Goal: Task Accomplishment & Management: Complete application form

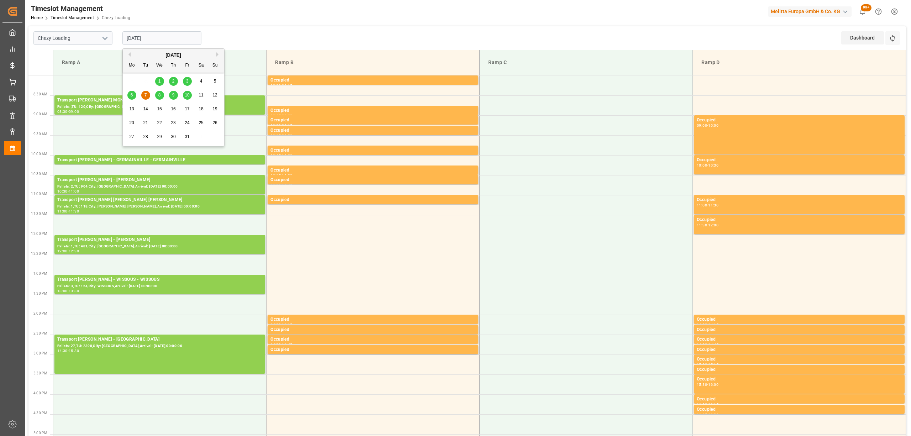
click at [170, 37] on input "[DATE]" at bounding box center [161, 38] width 79 height 14
click at [160, 98] on div "8" at bounding box center [159, 95] width 9 height 9
type input "[DATE]"
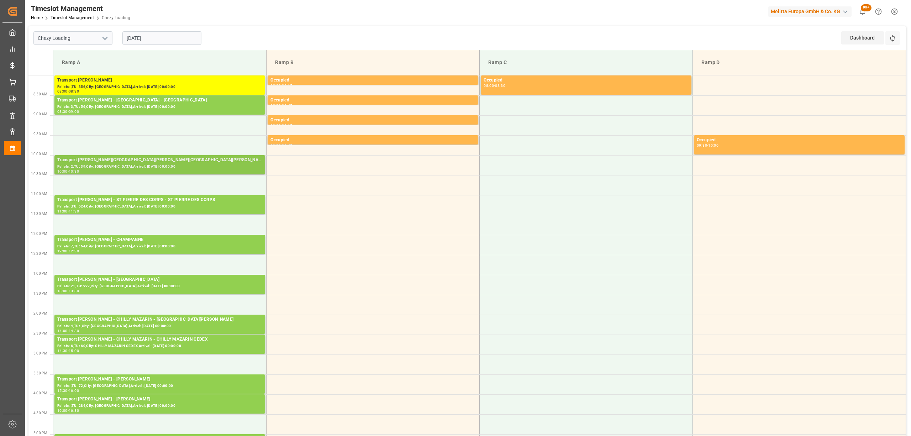
click at [164, 171] on div "10:00 - 10:30" at bounding box center [159, 172] width 205 height 4
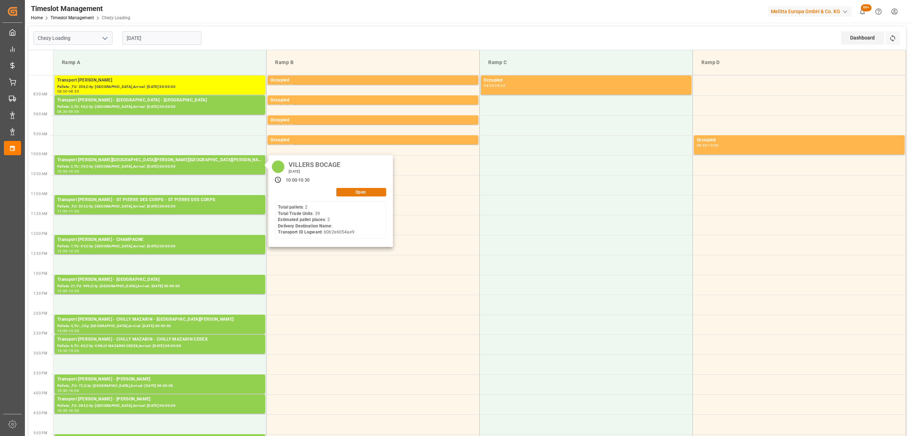
click at [347, 191] on button "Open" at bounding box center [361, 192] width 50 height 9
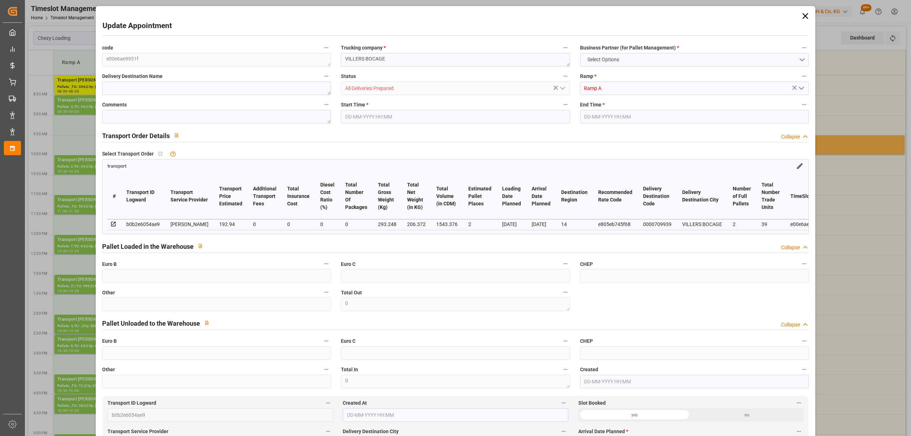
type input "2"
type input "192.94"
type input "0"
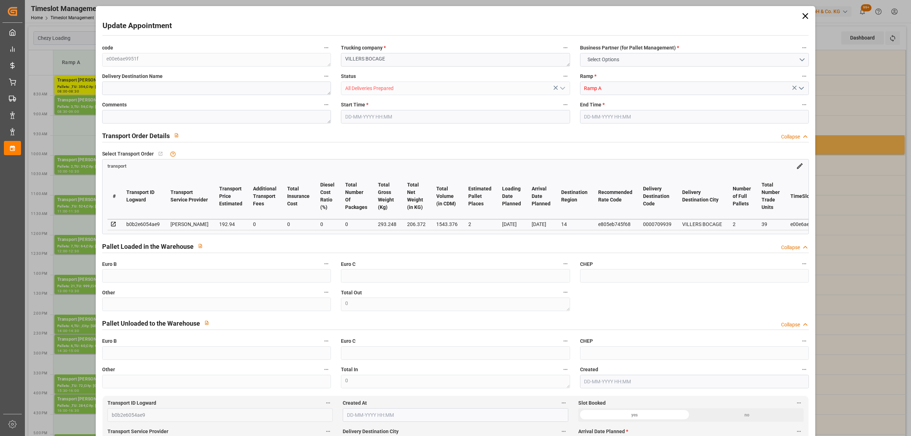
type input "186.4186"
type input "-6.5214"
type input "0"
type input "206.372"
type input "397.024"
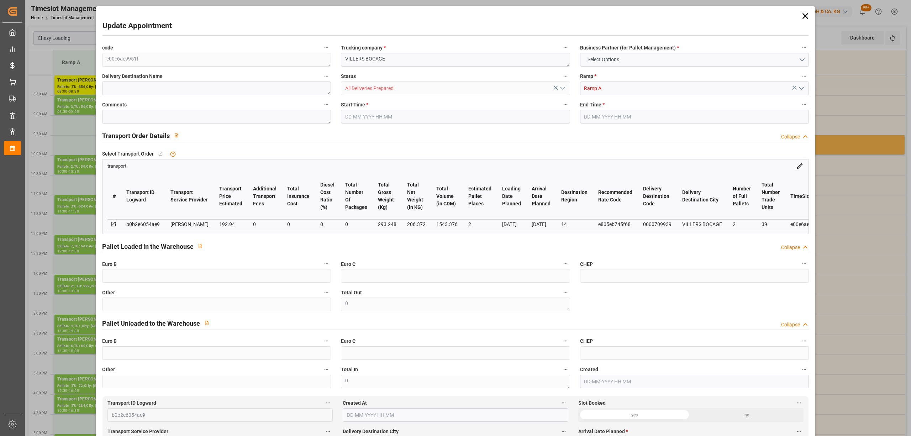
type input "1543.376"
type input "14"
type input "2"
type input "39"
type input "4"
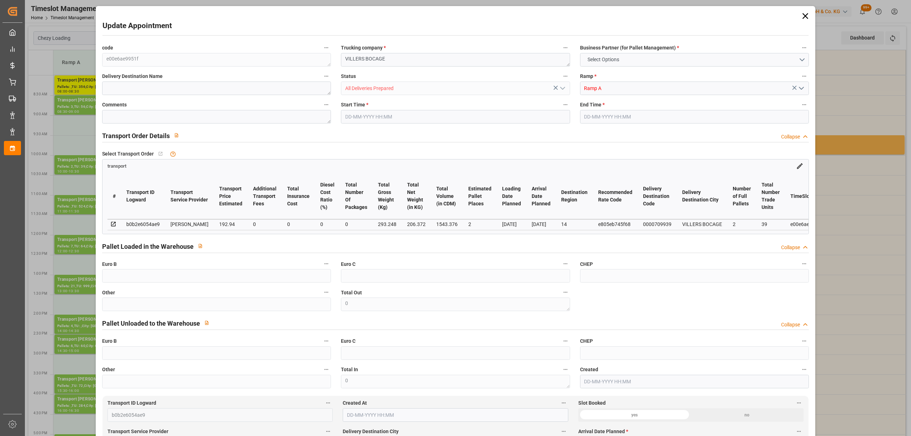
type input "101"
type input "293.248"
type input "0"
type input "4710.8598"
type input "0"
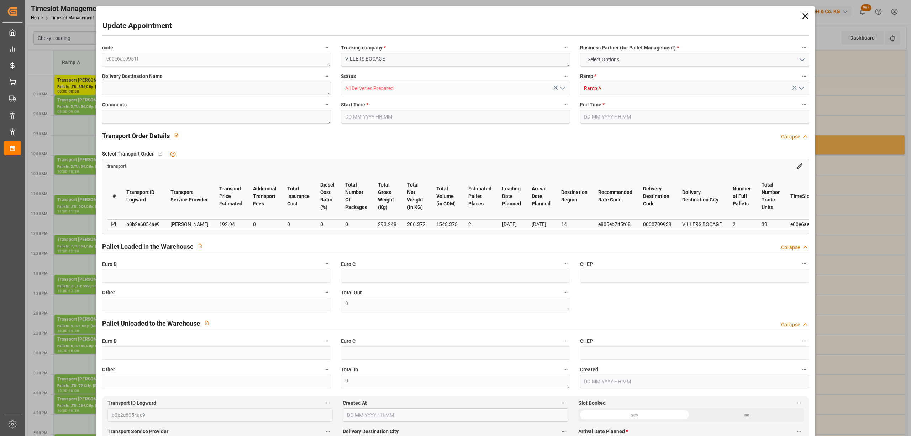
type input "0"
type input "21"
type input "35"
type input "08-10-2025 10:00"
type input "08-10-2025 10:30"
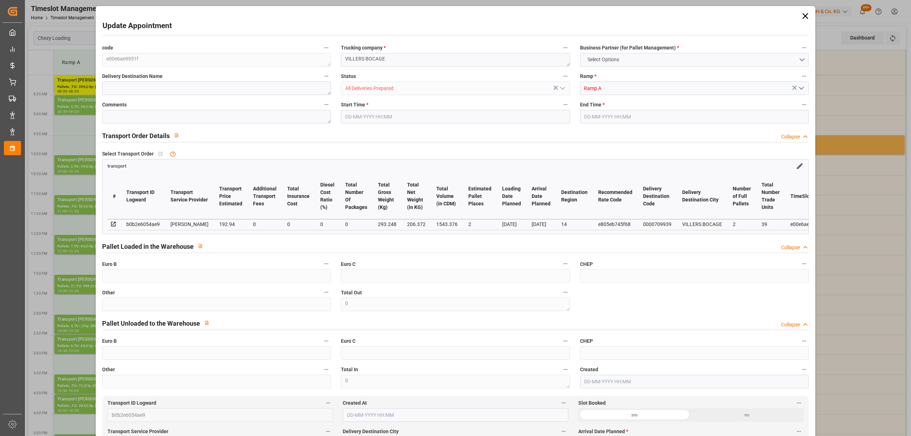
type input "02-10-2025 16:22"
type input "02-10-2025 12:12"
type input "[DATE]"
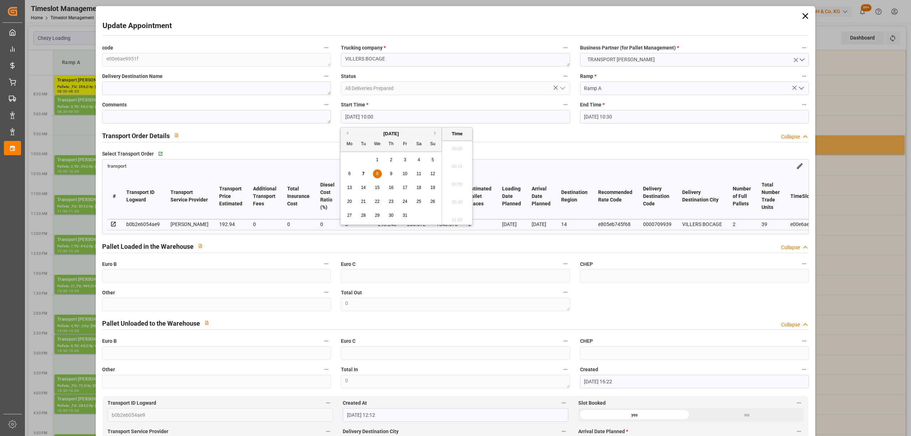
click at [372, 117] on input "08-10-2025 10:00" at bounding box center [455, 117] width 229 height 14
click at [363, 174] on span "7" at bounding box center [363, 173] width 2 height 5
type input "07-10-2025 10:00"
drag, startPoint x: 456, startPoint y: 181, endPoint x: 546, endPoint y: 154, distance: 94.0
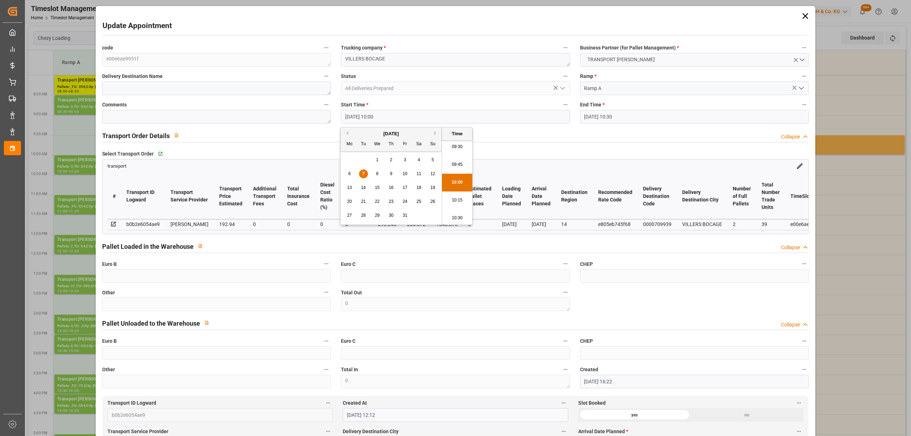
click at [456, 181] on li "10:00" at bounding box center [457, 183] width 30 height 18
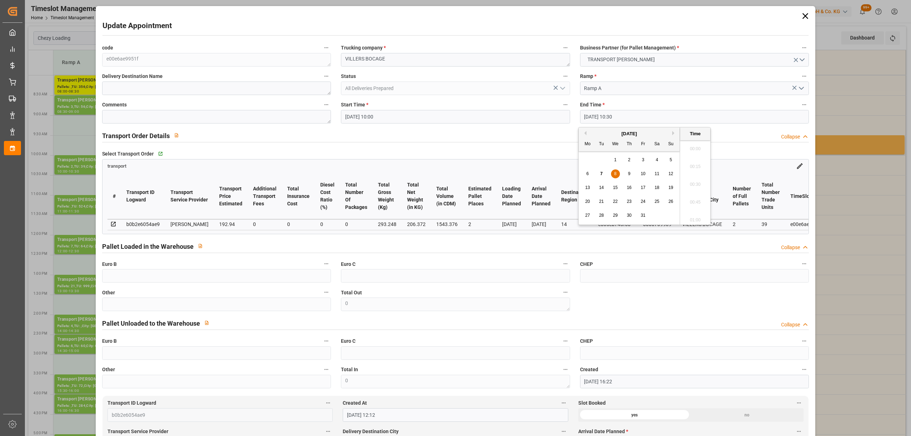
click at [599, 116] on input "08-10-2025 10:30" at bounding box center [694, 117] width 229 height 14
click at [602, 174] on span "7" at bounding box center [601, 173] width 2 height 5
type input "07-10-2025 10:30"
click at [699, 184] on li "10:30" at bounding box center [695, 183] width 30 height 18
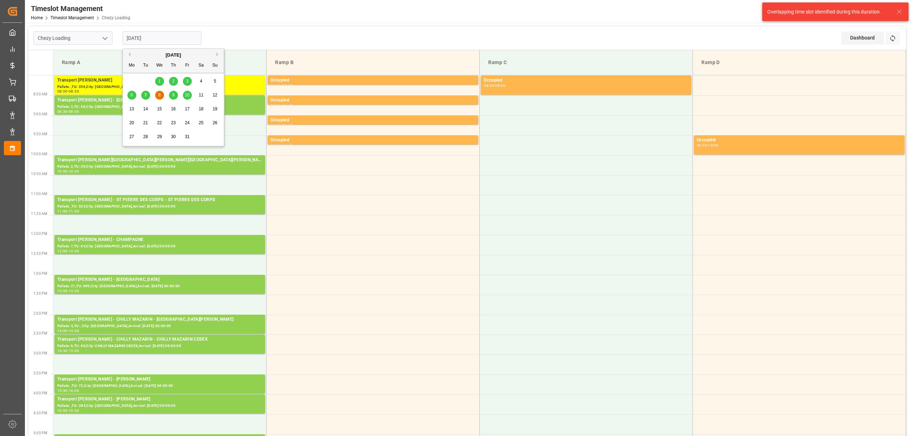
drag, startPoint x: 136, startPoint y: 43, endPoint x: 158, endPoint y: 40, distance: 22.6
click at [140, 43] on input "[DATE]" at bounding box center [161, 38] width 79 height 14
click at [147, 97] on span "7" at bounding box center [145, 95] width 2 height 5
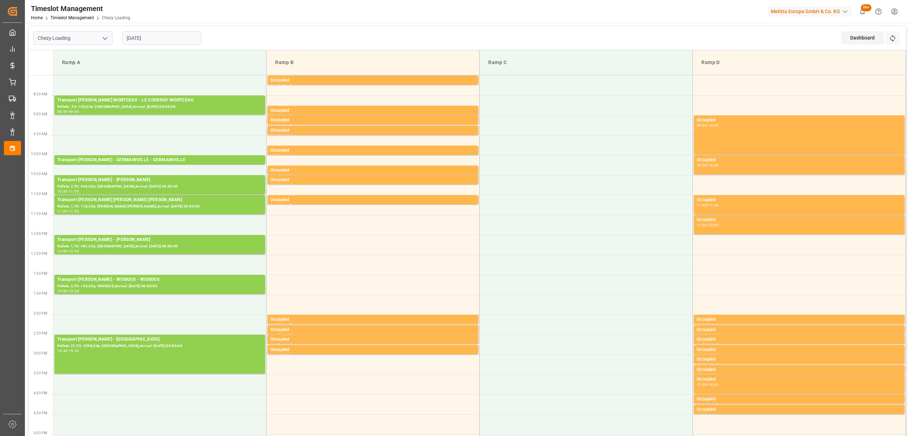
click at [145, 35] on input "[DATE]" at bounding box center [161, 38] width 79 height 14
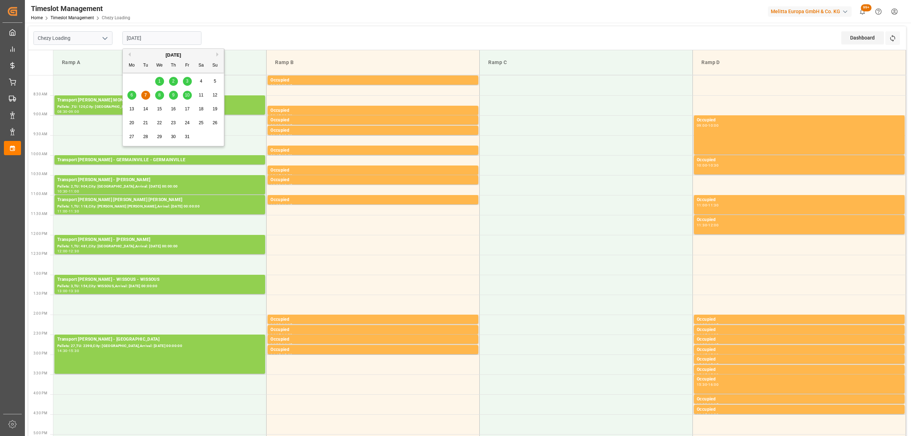
click at [167, 42] on input "[DATE]" at bounding box center [161, 38] width 79 height 14
click at [161, 96] on div "8" at bounding box center [159, 95] width 9 height 9
type input "[DATE]"
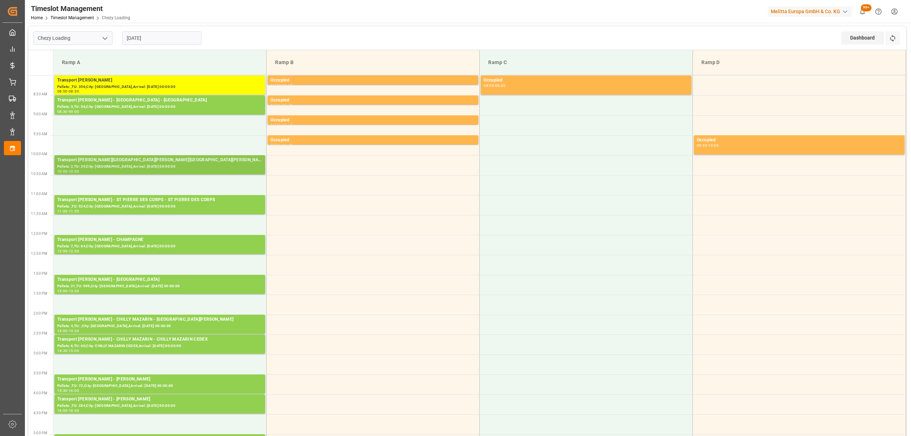
click at [165, 164] on div "Pallets: 2,TU: 39,City: [GEOGRAPHIC_DATA],Arrival: [DATE] 00:00:00" at bounding box center [159, 167] width 205 height 6
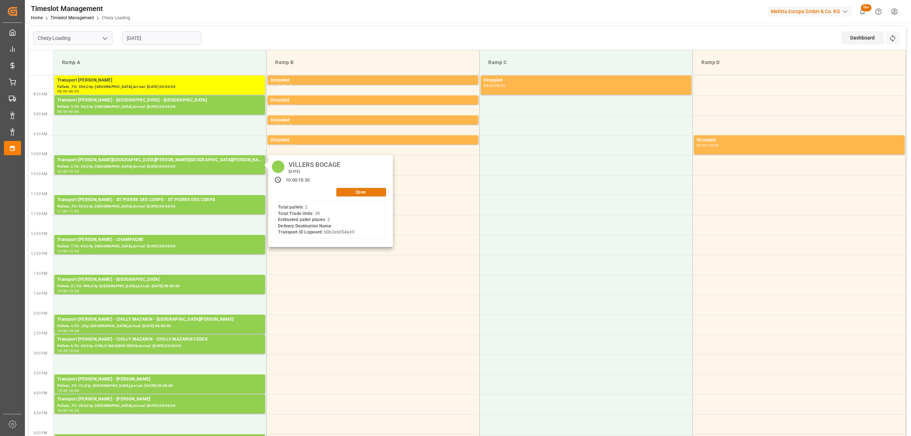
click at [372, 194] on button "Open" at bounding box center [361, 192] width 50 height 9
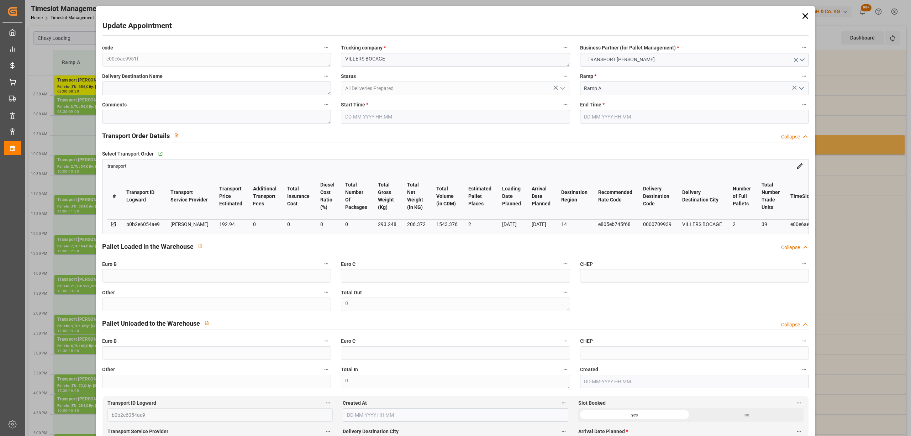
type input "08-10-2025 10:00"
type input "08-10-2025 10:30"
type input "02-10-2025 16:22"
type input "02-10-2025 12:12"
type input "[DATE]"
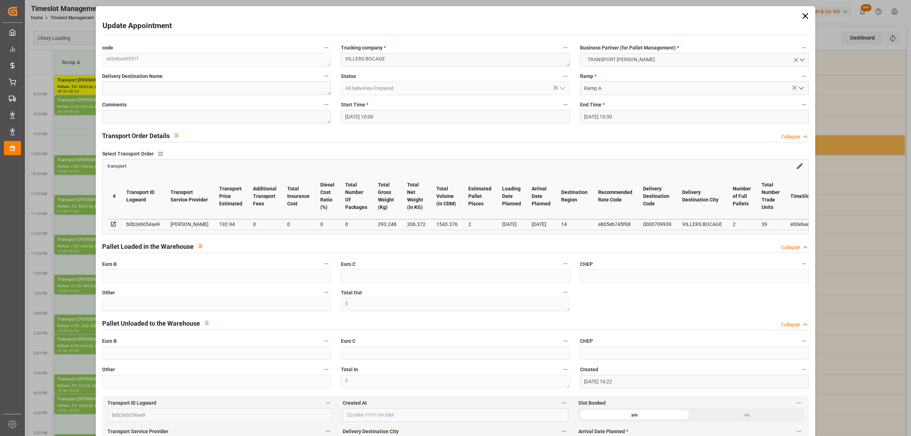
type input "[DATE]"
click at [370, 116] on input "08-10-2025 10:00" at bounding box center [455, 117] width 229 height 14
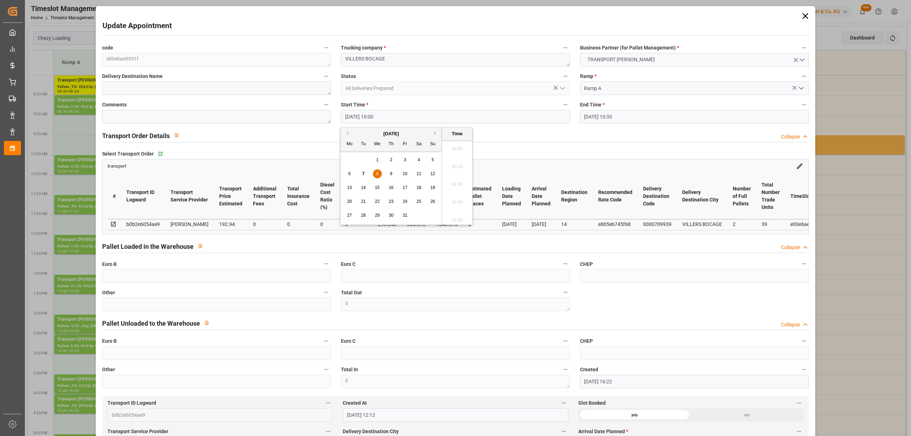
scroll to position [678, 0]
click at [362, 173] on div "7" at bounding box center [363, 174] width 9 height 9
click at [466, 149] on li "09:30" at bounding box center [457, 147] width 30 height 18
type input "07-10-2025 09:30"
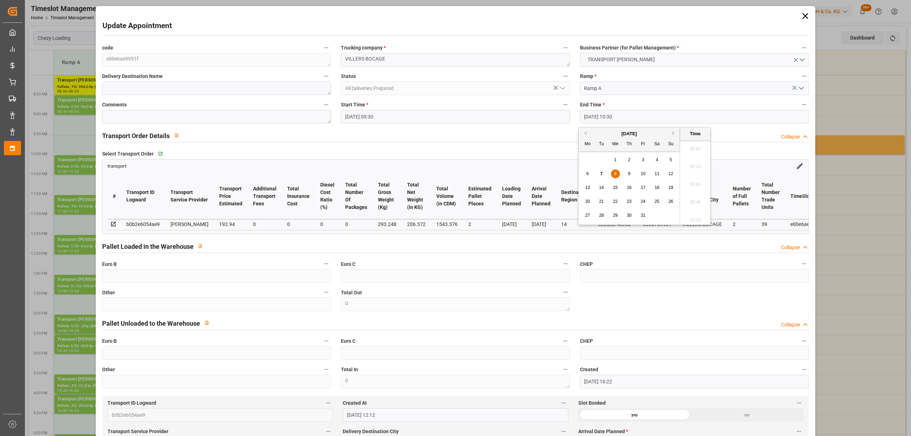
drag, startPoint x: 619, startPoint y: 118, endPoint x: 611, endPoint y: 130, distance: 14.1
click at [620, 117] on input "08-10-2025 10:30" at bounding box center [694, 117] width 229 height 14
click at [601, 174] on span "7" at bounding box center [601, 173] width 2 height 5
click at [697, 151] on li "10:00" at bounding box center [695, 147] width 30 height 18
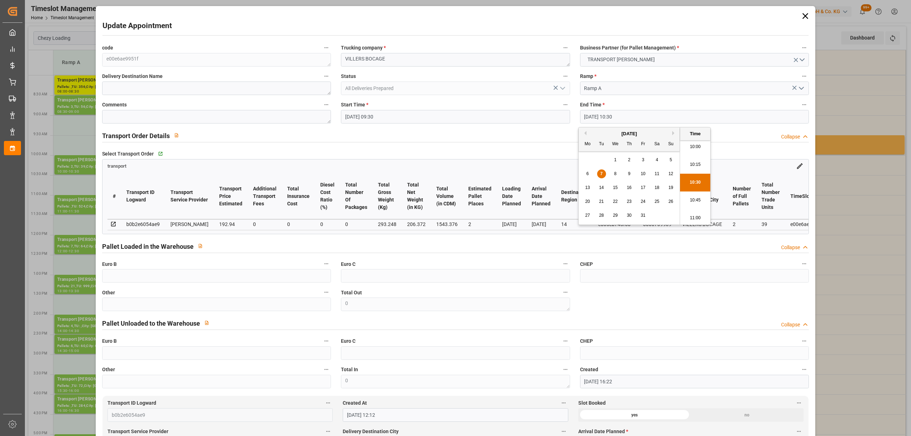
type input "07-10-2025 10:00"
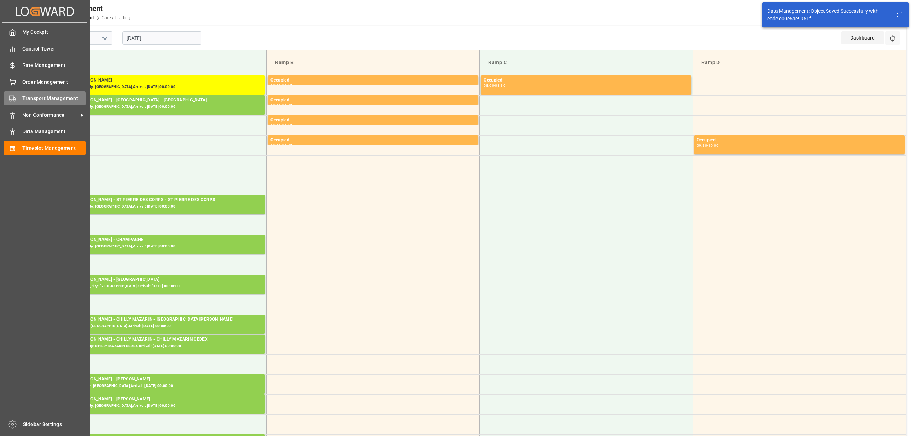
click at [17, 95] on div "Transport Management Transport Management" at bounding box center [45, 98] width 82 height 14
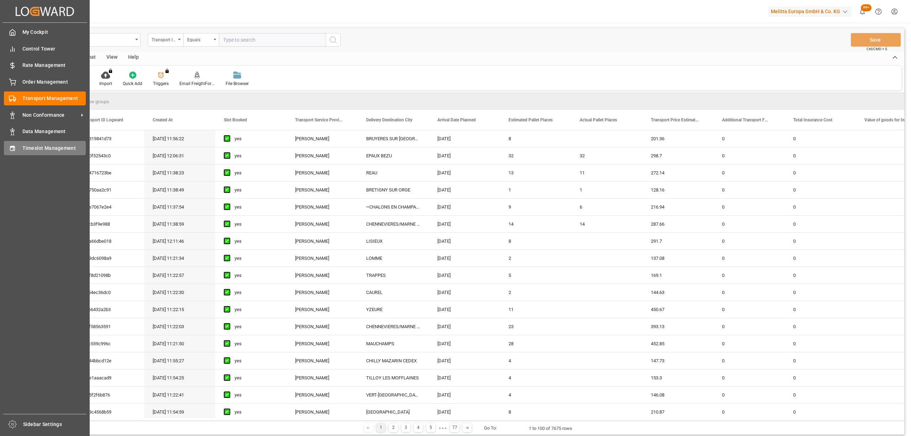
click at [9, 145] on icon at bounding box center [12, 148] width 7 height 7
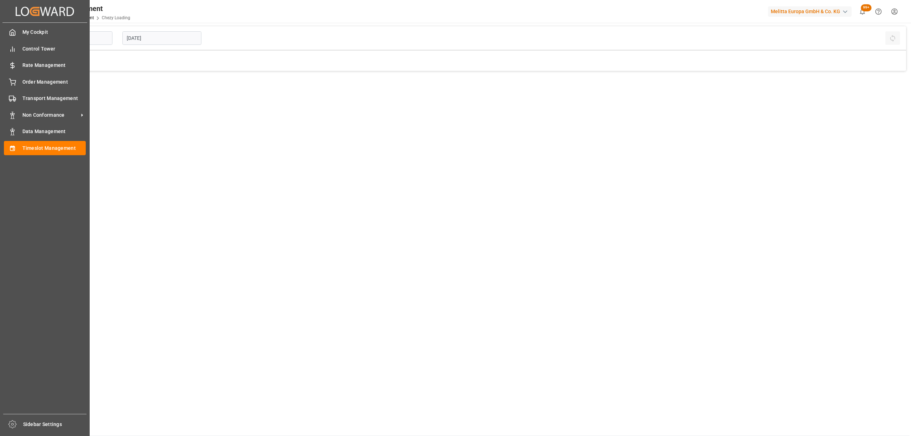
type input "Chezy Loading"
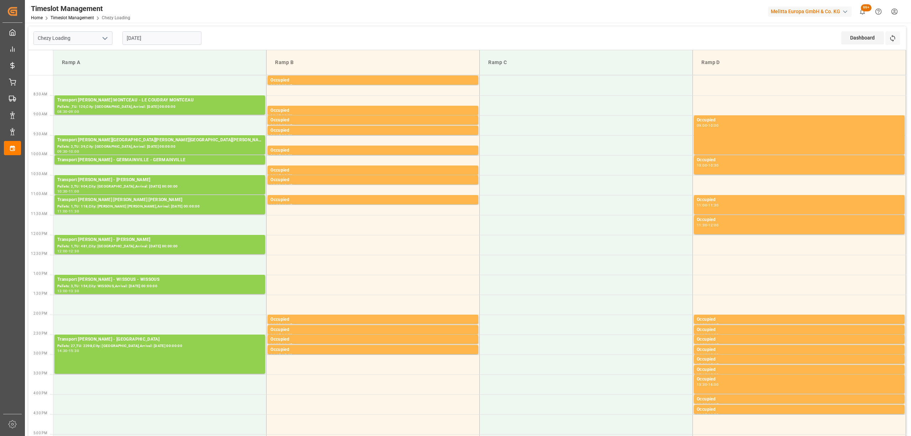
click at [176, 36] on input "[DATE]" at bounding box center [161, 38] width 79 height 14
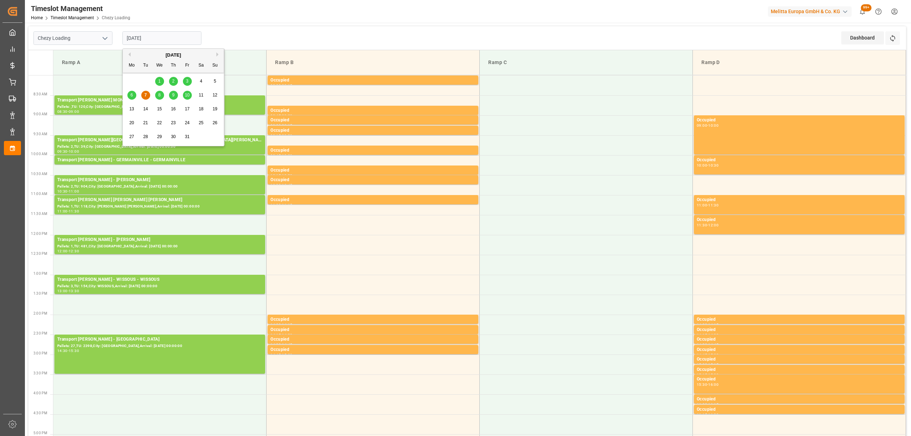
click at [163, 94] on div "8" at bounding box center [159, 95] width 9 height 9
type input "[DATE]"
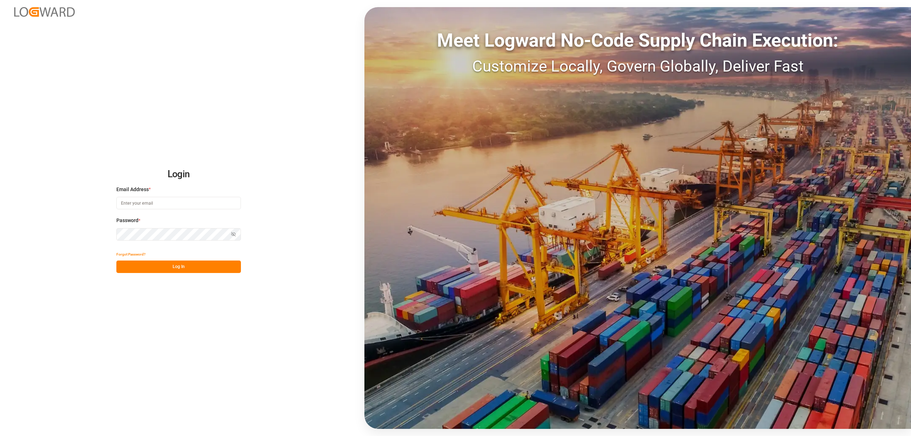
type input "[EMAIL_ADDRESS][PERSON_NAME][DOMAIN_NAME]"
click at [177, 265] on button "Log In" at bounding box center [178, 266] width 125 height 12
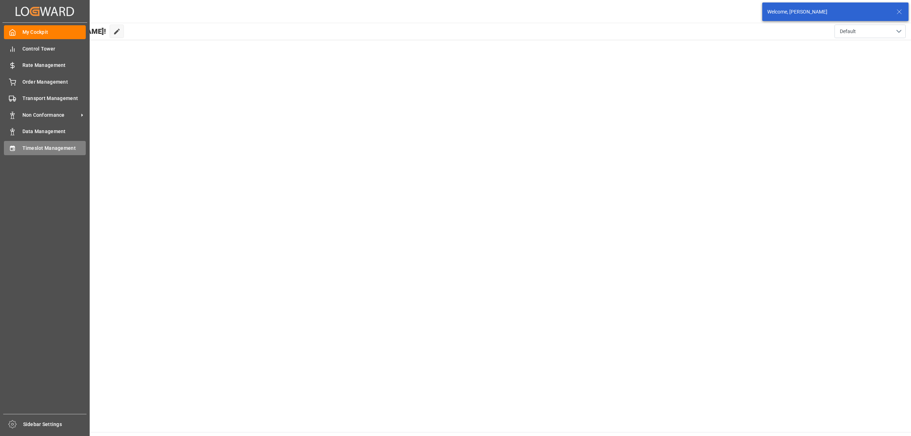
click at [11, 148] on icon at bounding box center [12, 148] width 7 height 7
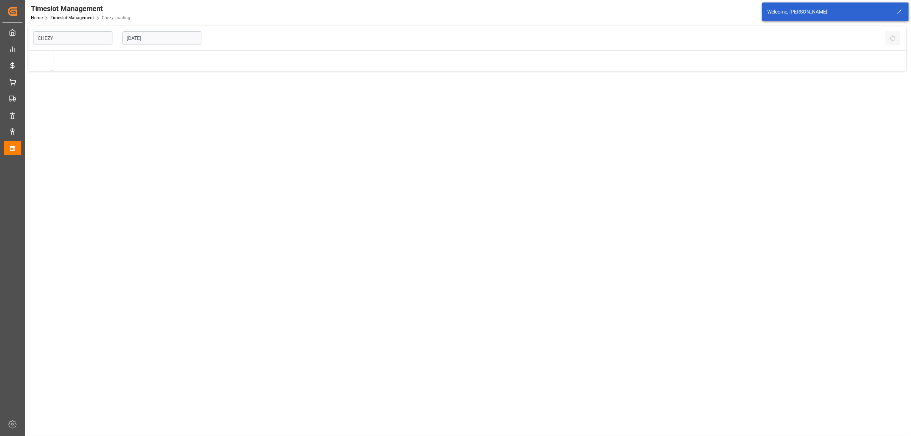
type input "Chezy Loading"
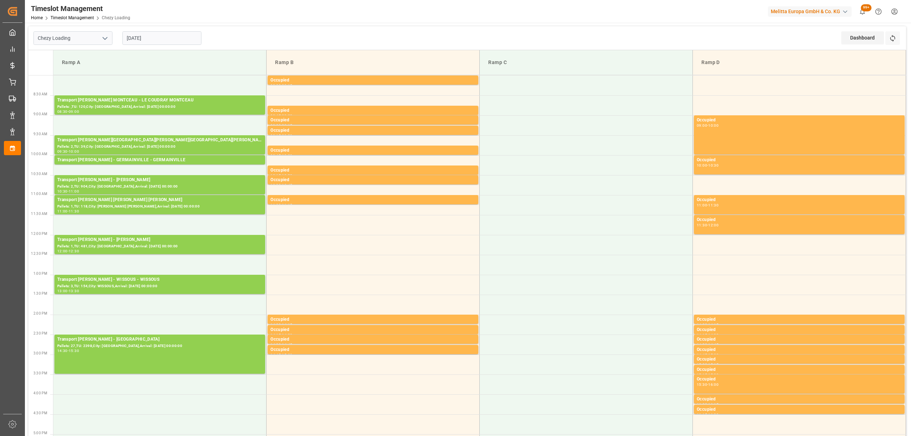
click at [188, 33] on input "[DATE]" at bounding box center [161, 38] width 79 height 14
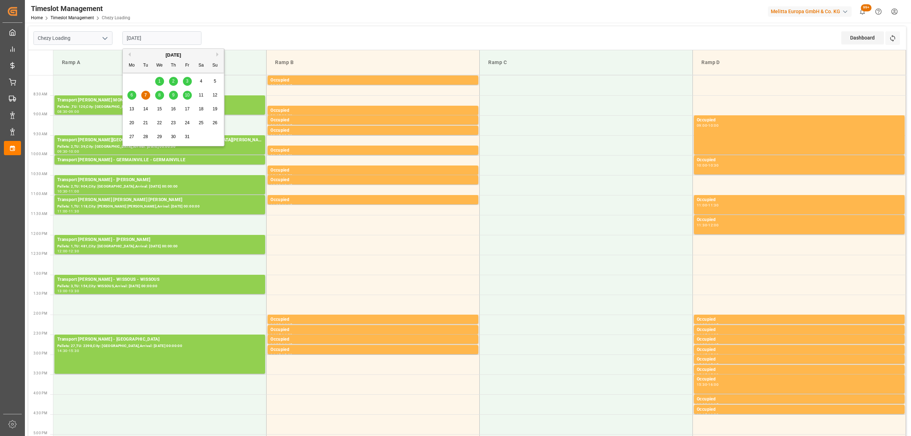
click at [157, 94] on div "8" at bounding box center [159, 95] width 9 height 9
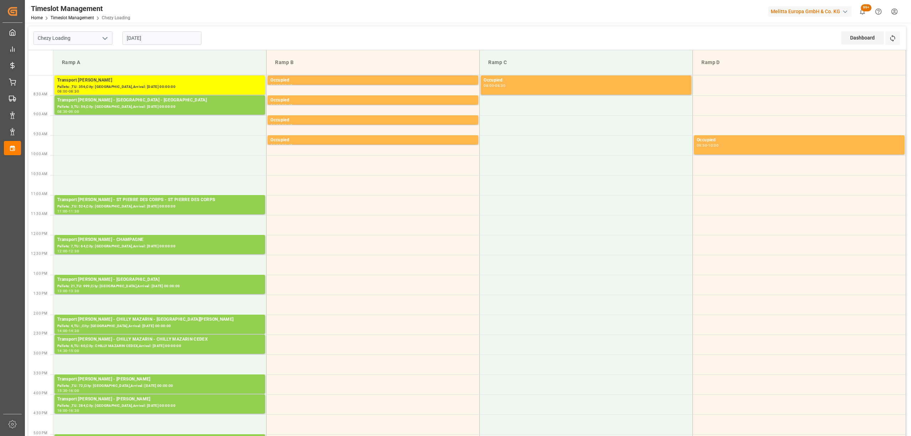
click at [151, 33] on input "[DATE]" at bounding box center [161, 38] width 79 height 14
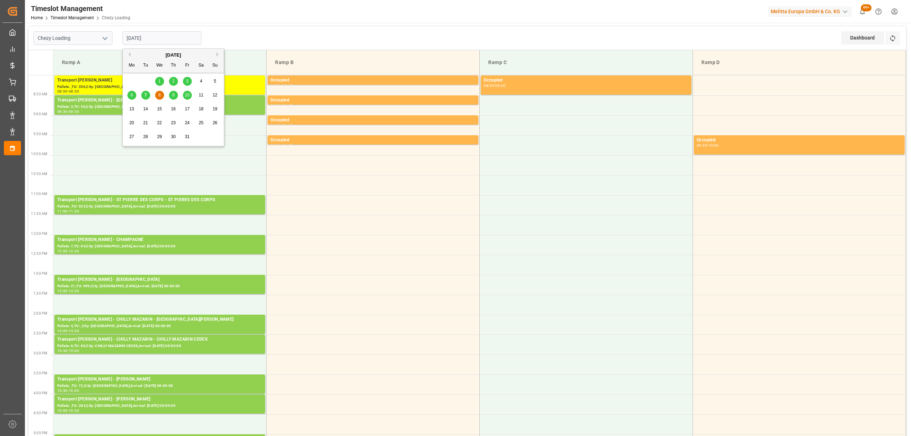
click at [172, 96] on div "9" at bounding box center [173, 95] width 9 height 9
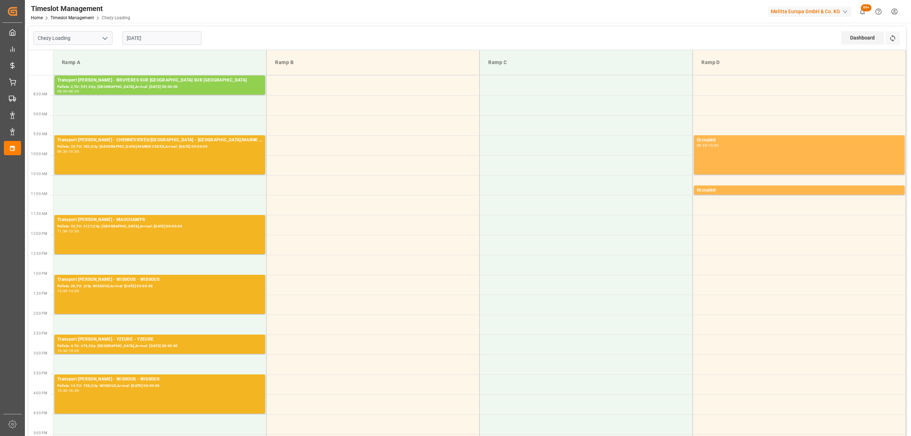
click at [168, 36] on input "[DATE]" at bounding box center [161, 38] width 79 height 14
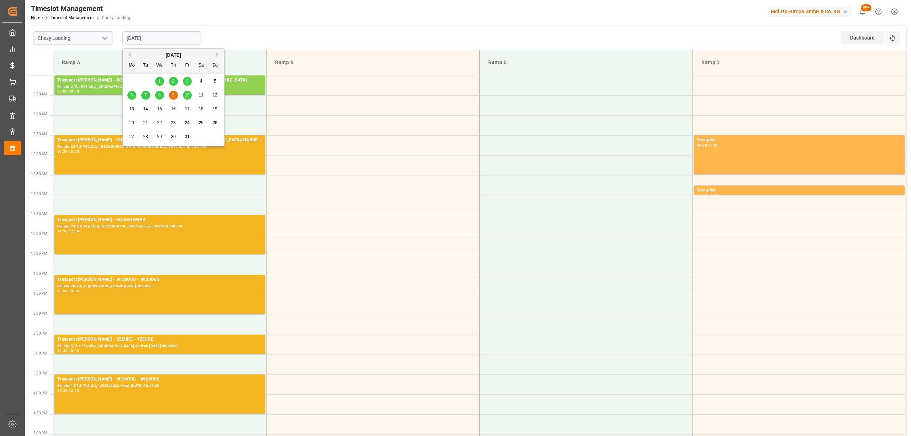
click at [144, 94] on div "7" at bounding box center [145, 95] width 9 height 9
type input "[DATE]"
